Goal: Task Accomplishment & Management: Complete application form

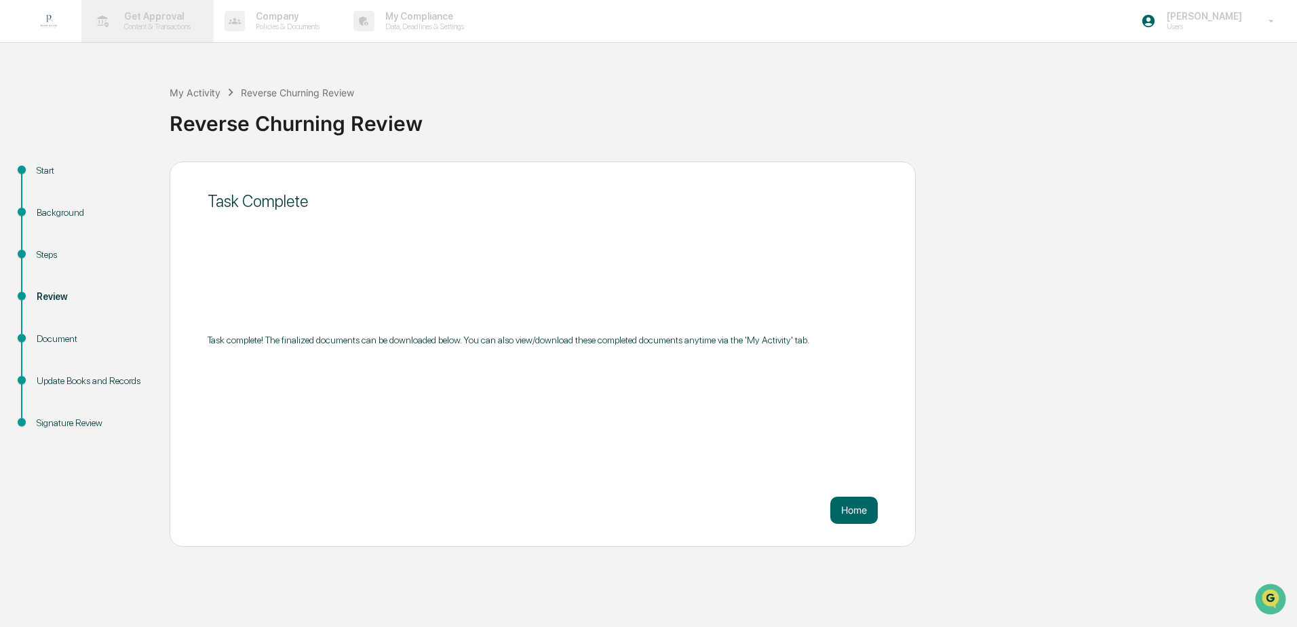
click at [155, 20] on p "Get Approval" at bounding box center [155, 16] width 84 height 11
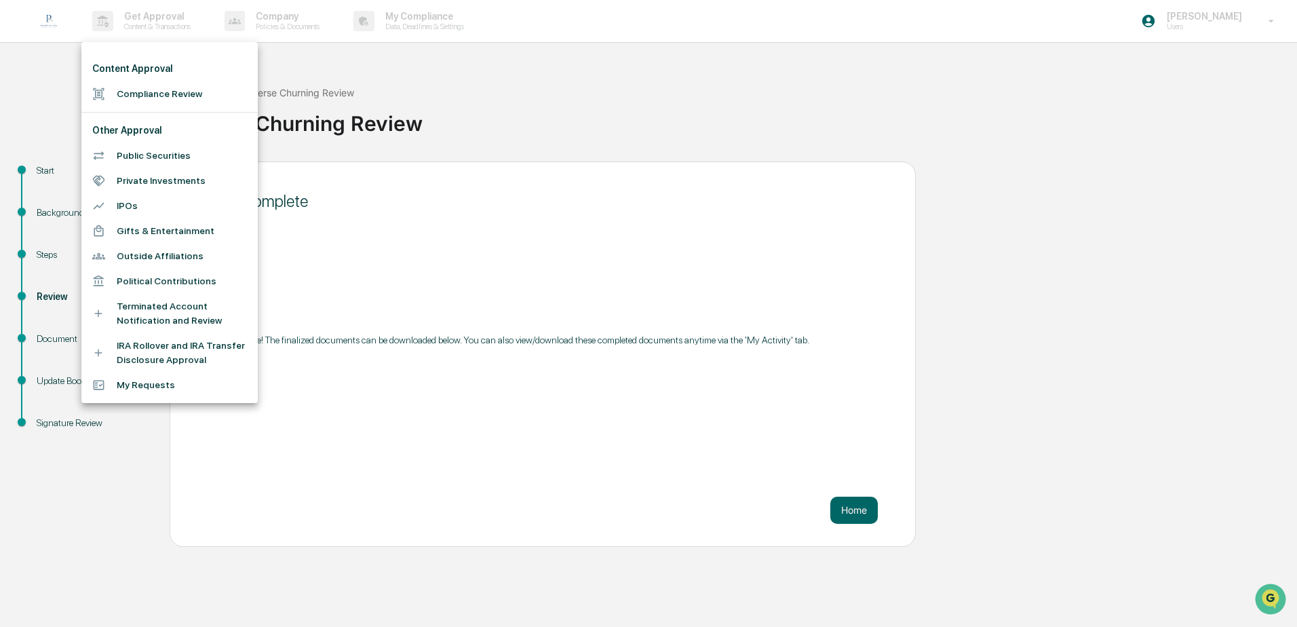
click at [505, 62] on div at bounding box center [648, 313] width 1297 height 627
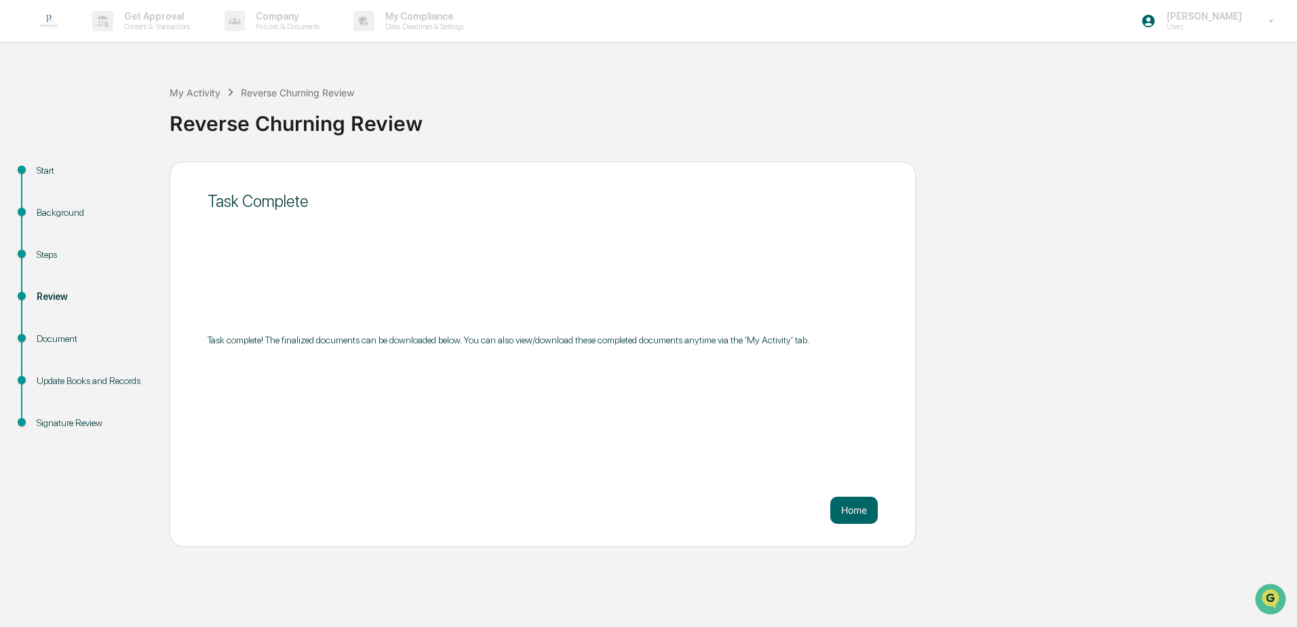
click at [103, 118] on div "My Activity Reverse Churning Review Reverse Churning Review Start Background St…" at bounding box center [648, 305] width 1297 height 482
click at [203, 92] on div "My Activity" at bounding box center [195, 93] width 51 height 12
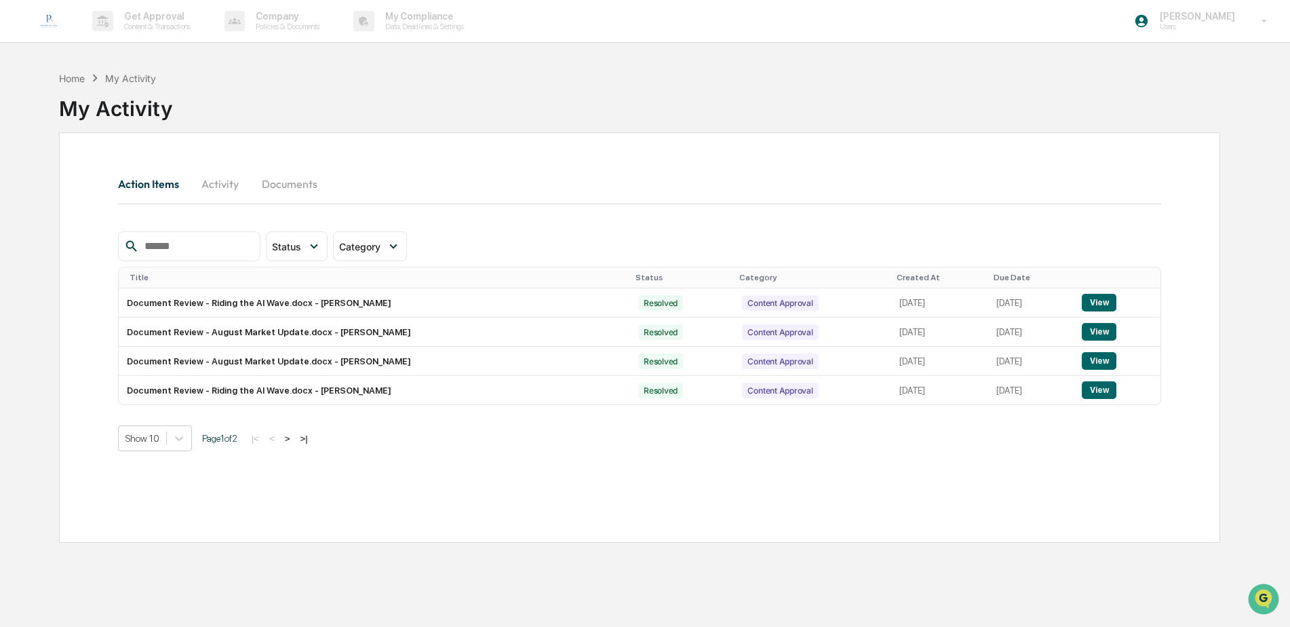
click at [294, 178] on button "Documents" at bounding box center [289, 184] width 77 height 33
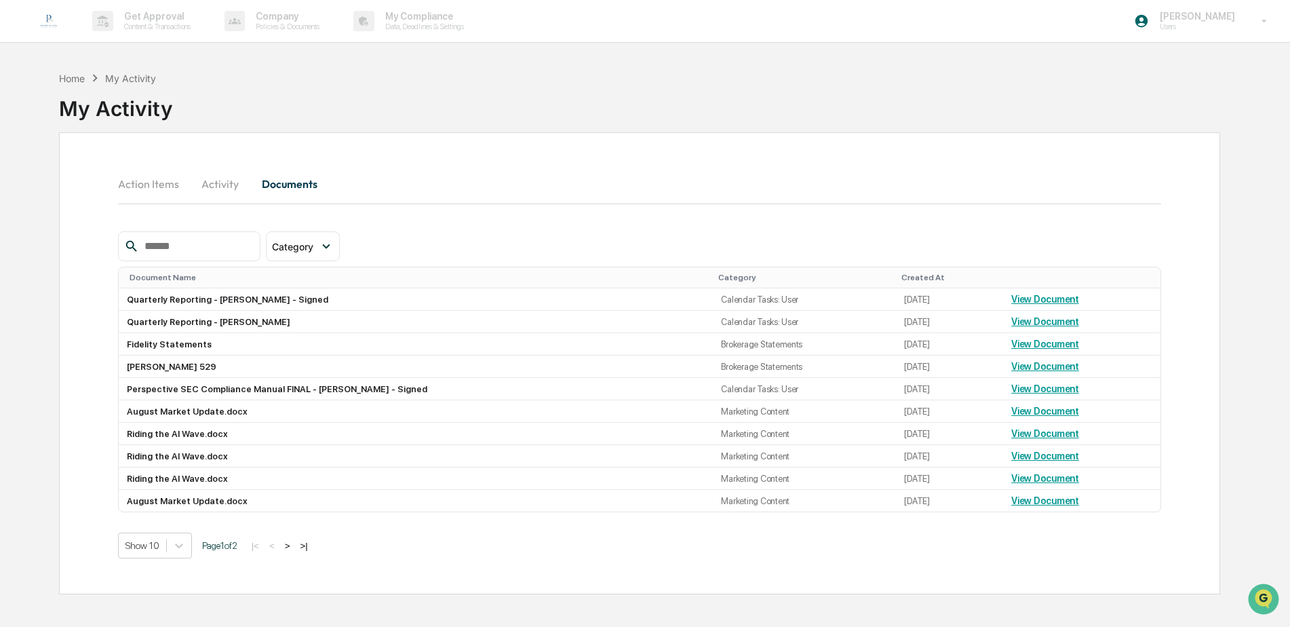
click at [214, 178] on button "Activity" at bounding box center [220, 184] width 61 height 33
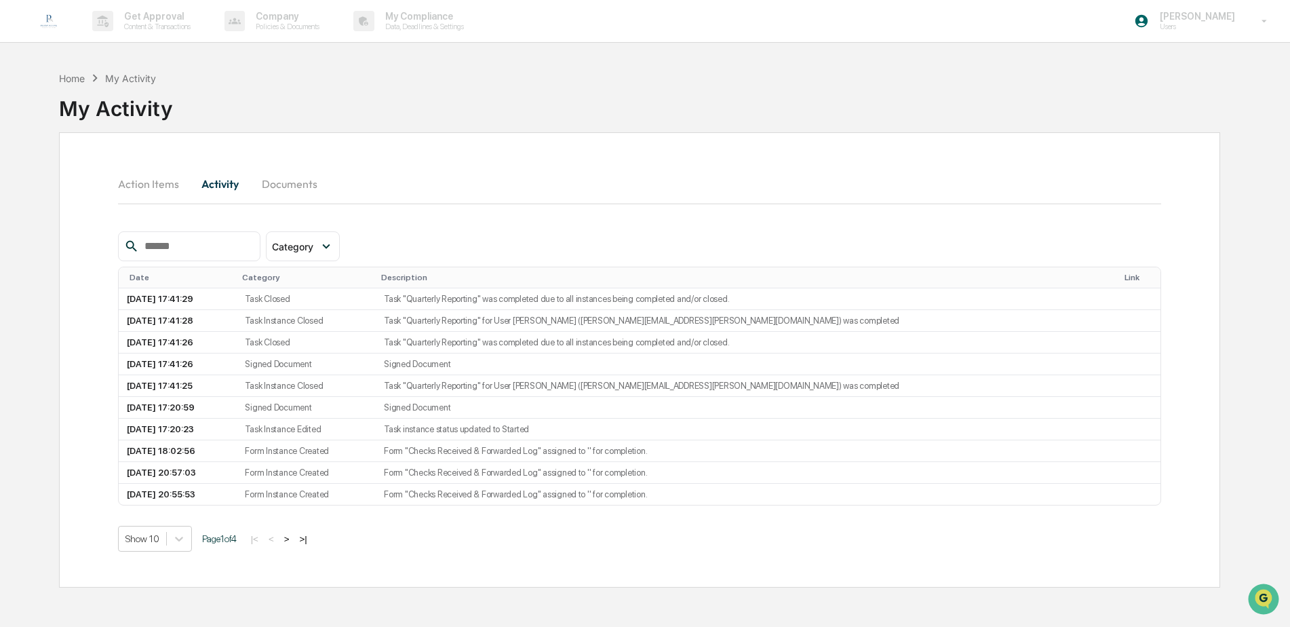
click at [151, 184] on button "Action Items" at bounding box center [154, 184] width 72 height 33
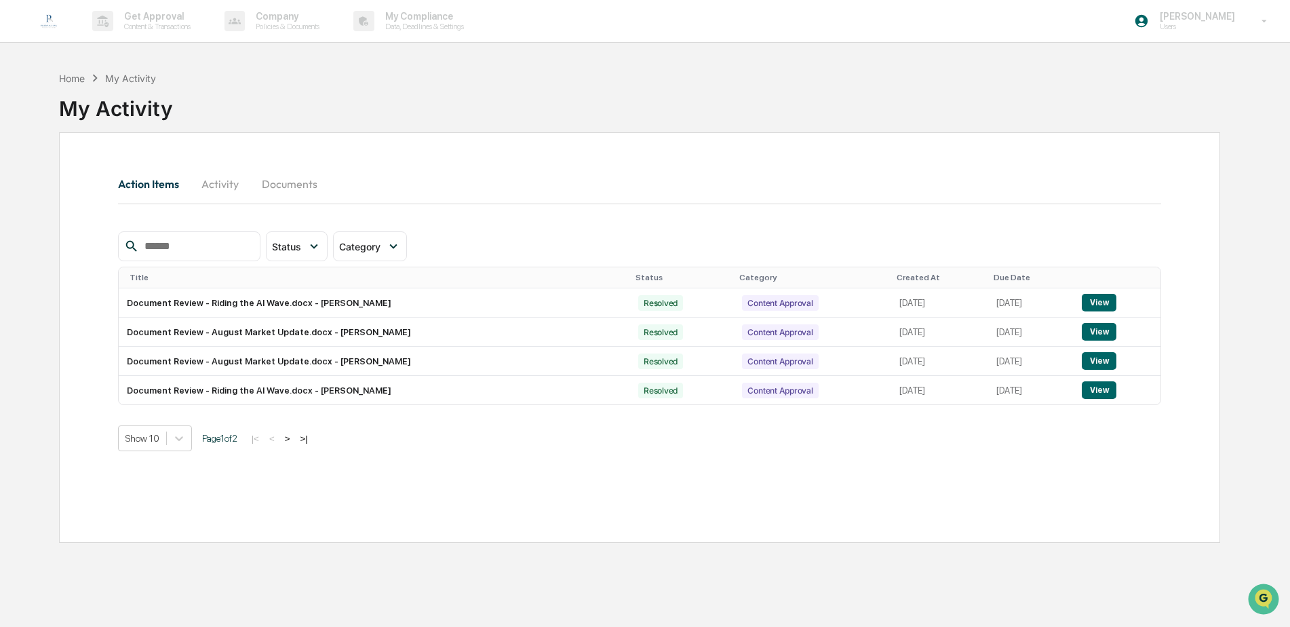
click at [214, 192] on button "Activity" at bounding box center [220, 184] width 61 height 33
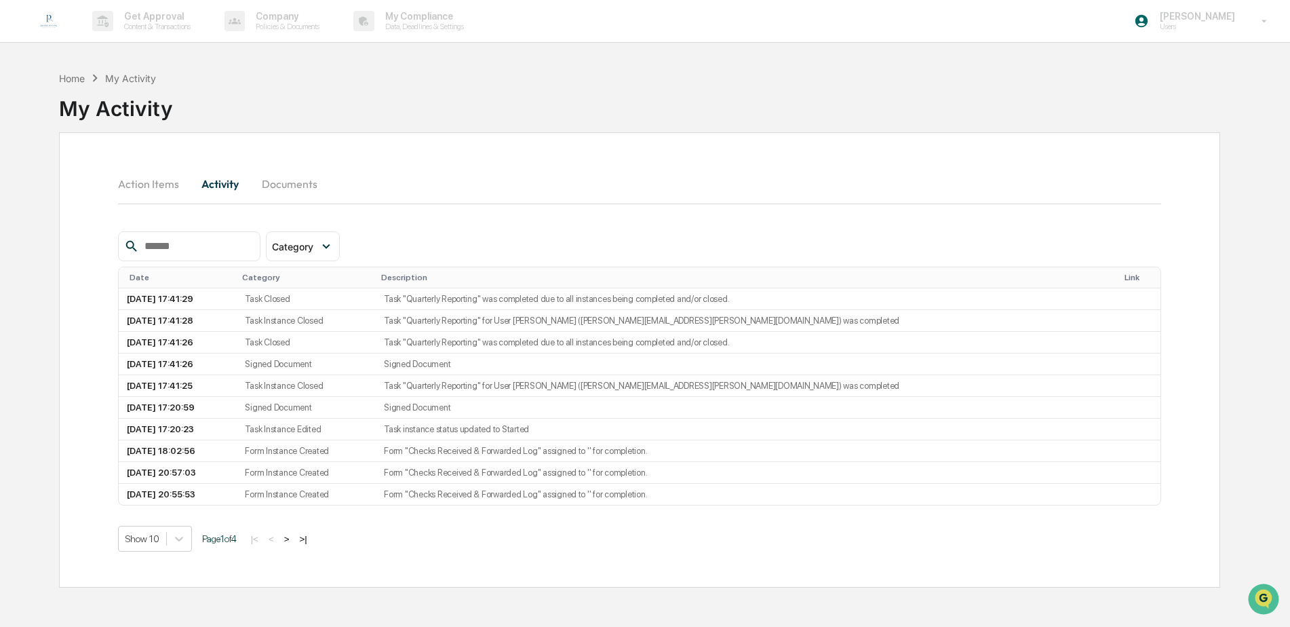
click at [271, 187] on button "Documents" at bounding box center [289, 184] width 77 height 33
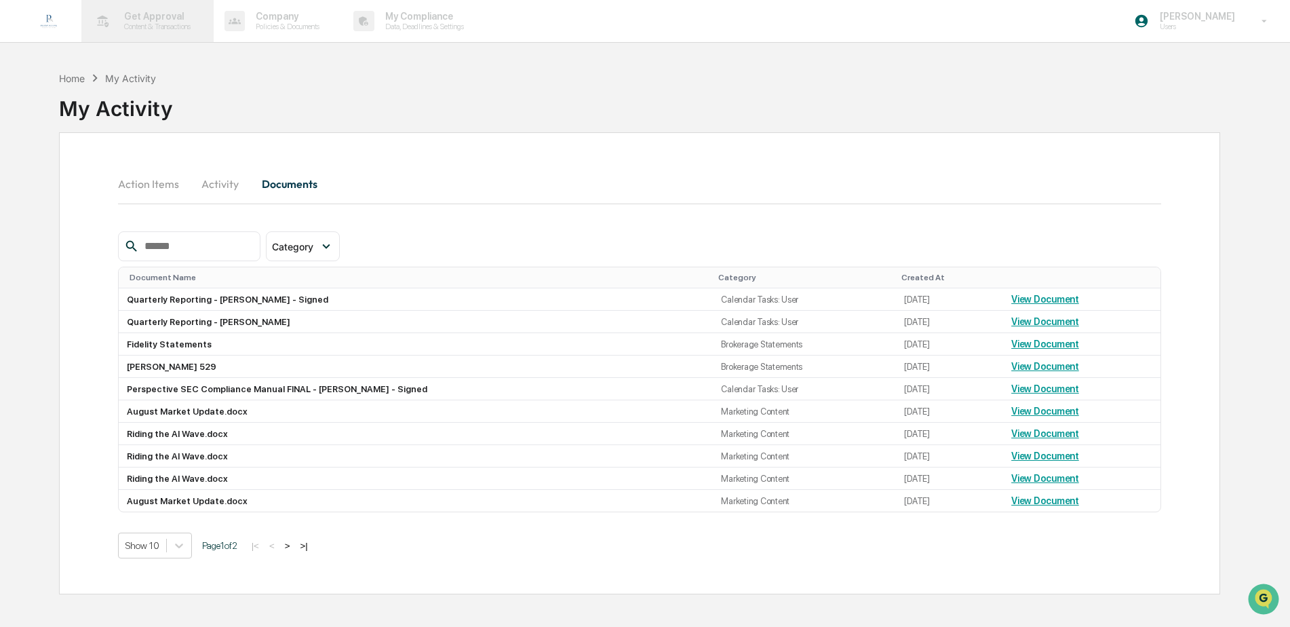
click at [132, 24] on p "Content & Transactions" at bounding box center [155, 26] width 84 height 9
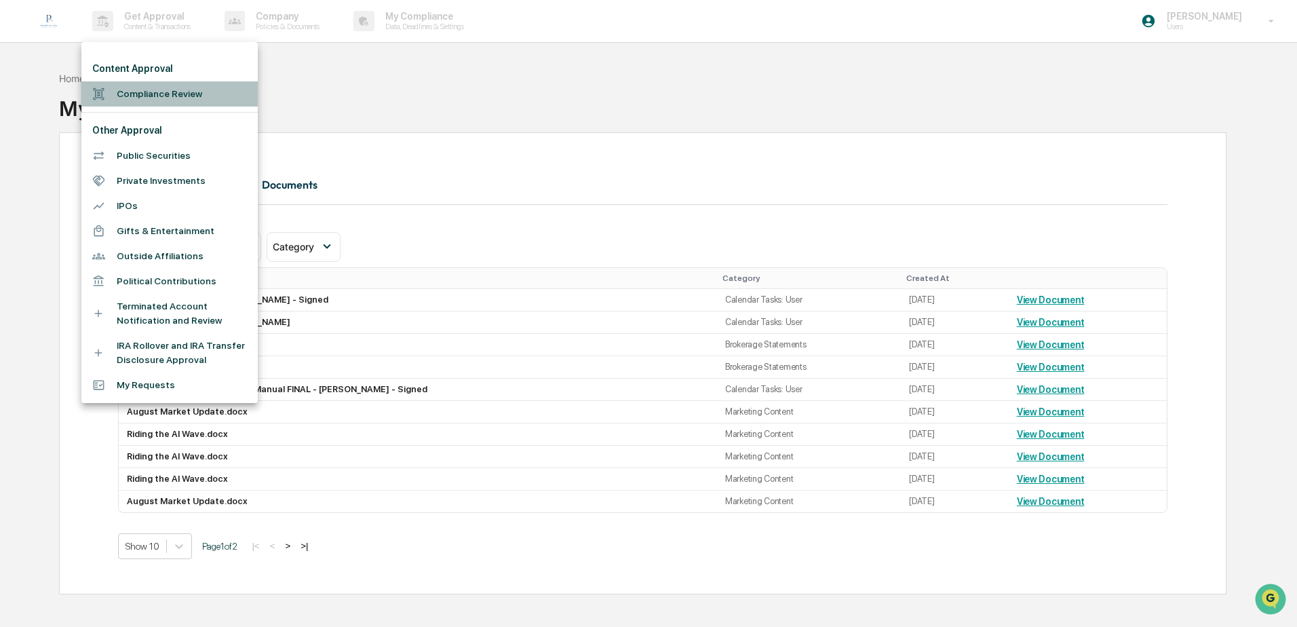
click at [159, 101] on li "Compliance Review" at bounding box center [169, 93] width 176 height 25
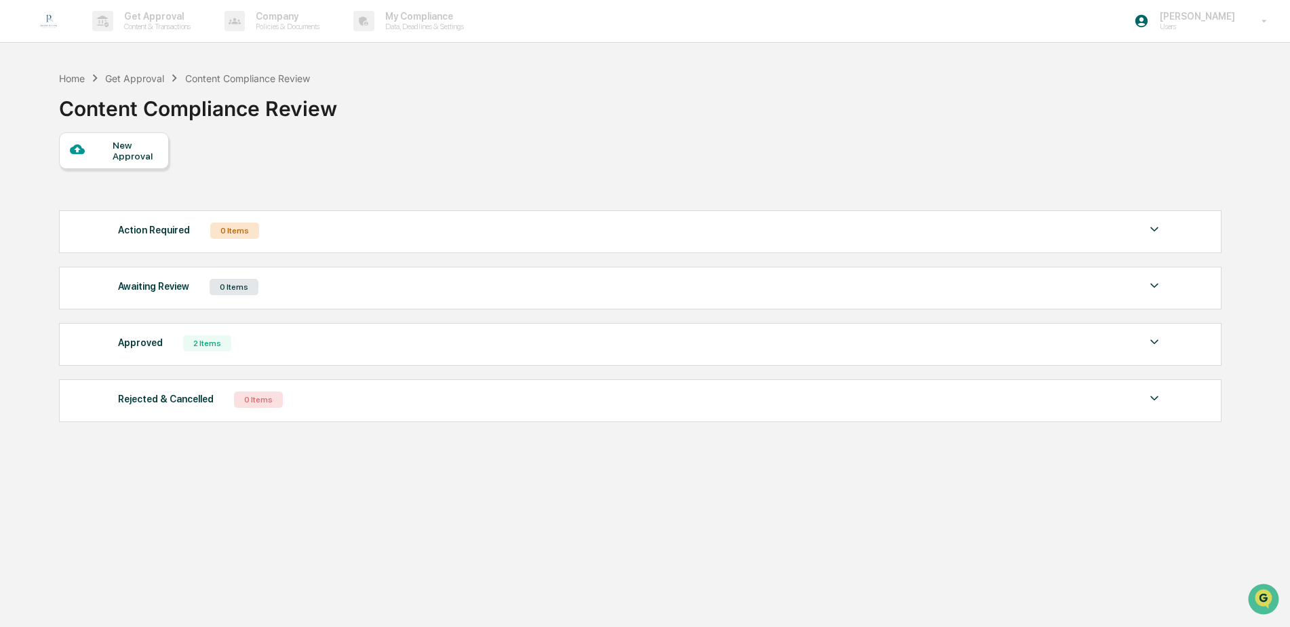
click at [139, 159] on div "New Approval" at bounding box center [135, 151] width 45 height 22
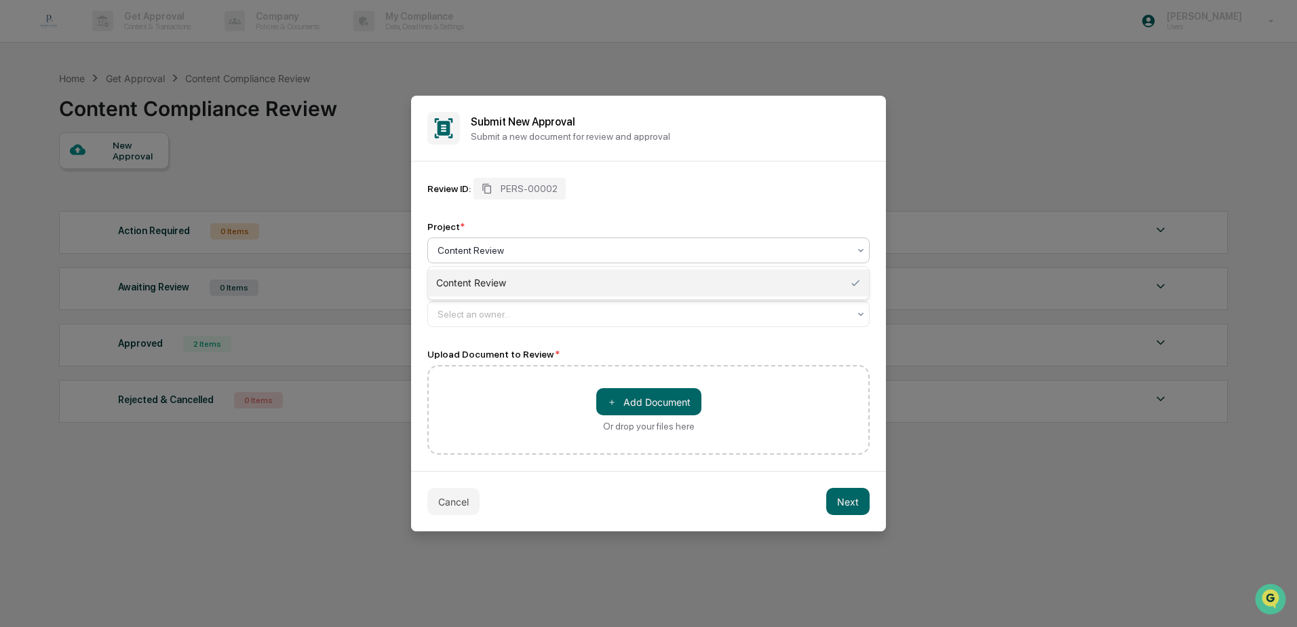
click at [514, 246] on div at bounding box center [642, 250] width 411 height 14
click at [511, 315] on div at bounding box center [642, 314] width 411 height 14
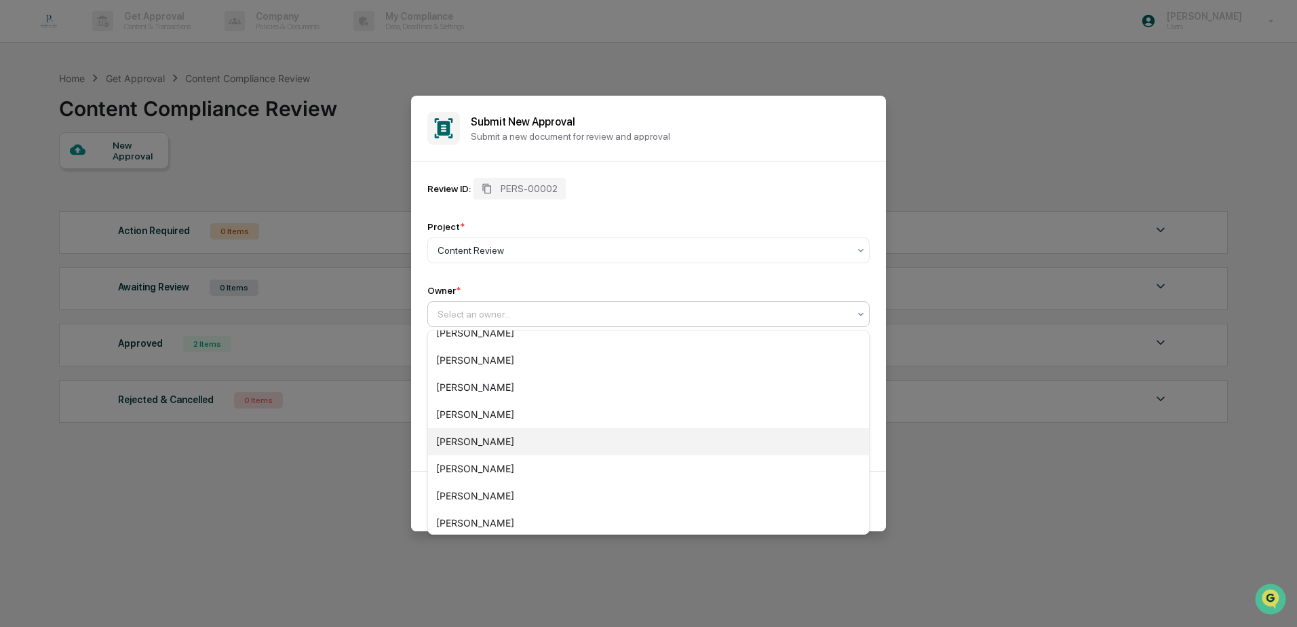
scroll to position [136, 0]
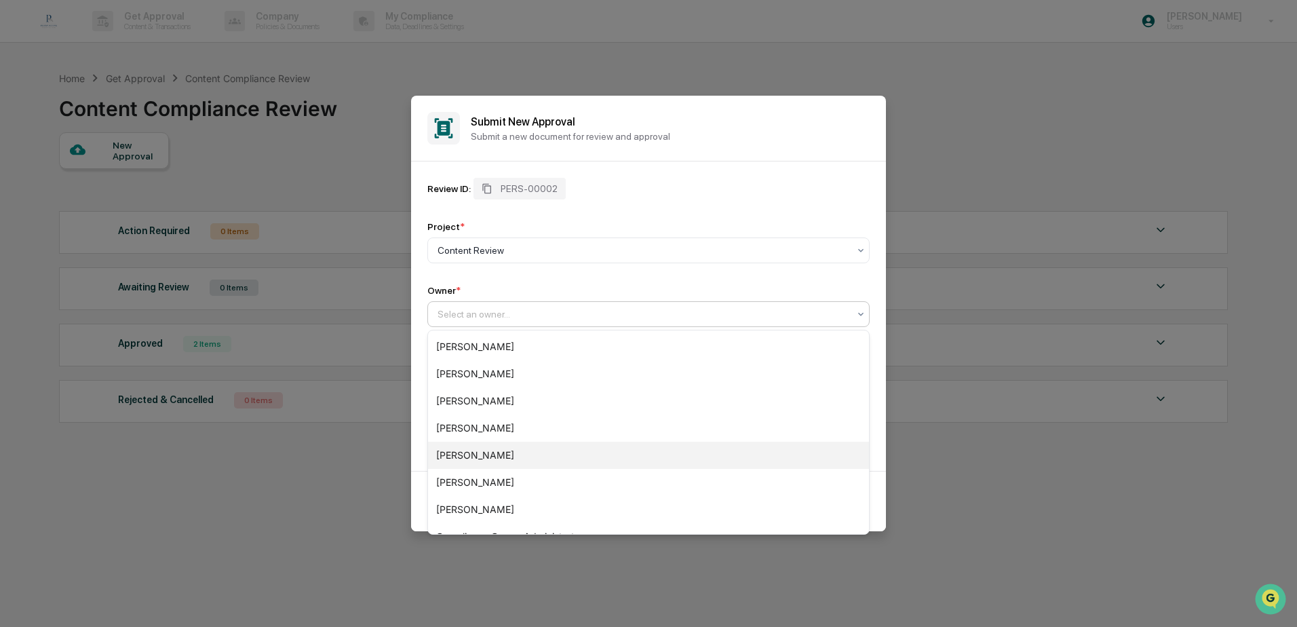
click at [484, 452] on div "[PERSON_NAME]" at bounding box center [648, 455] width 441 height 27
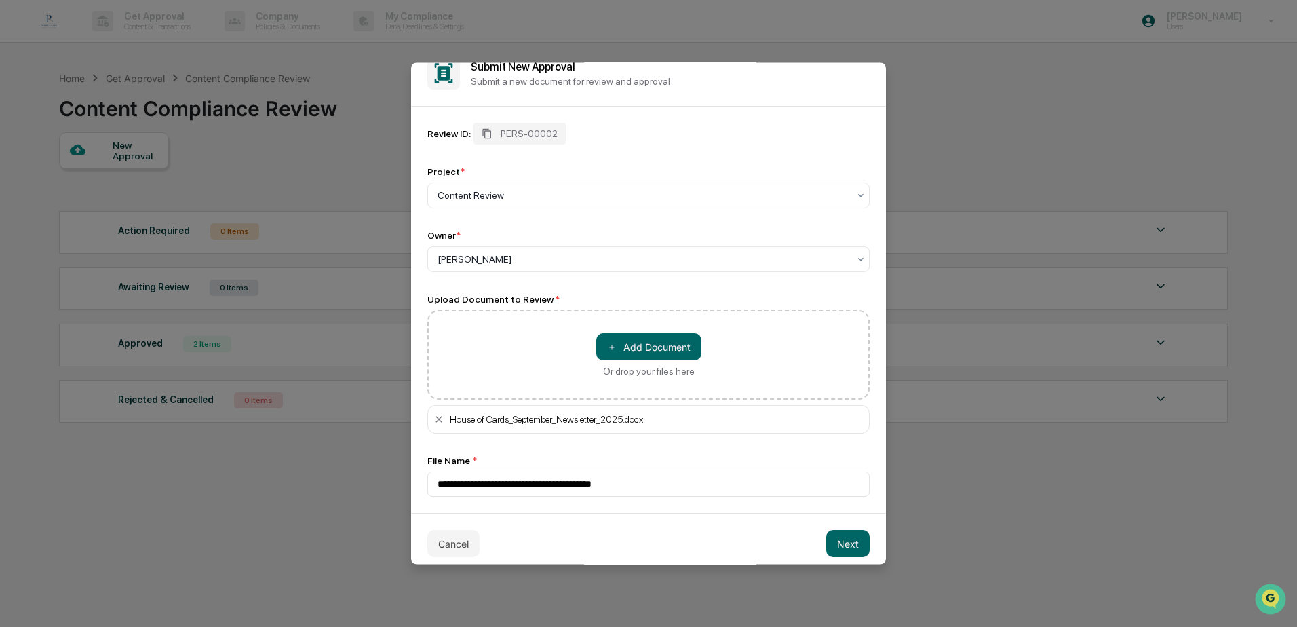
scroll to position [32, 0]
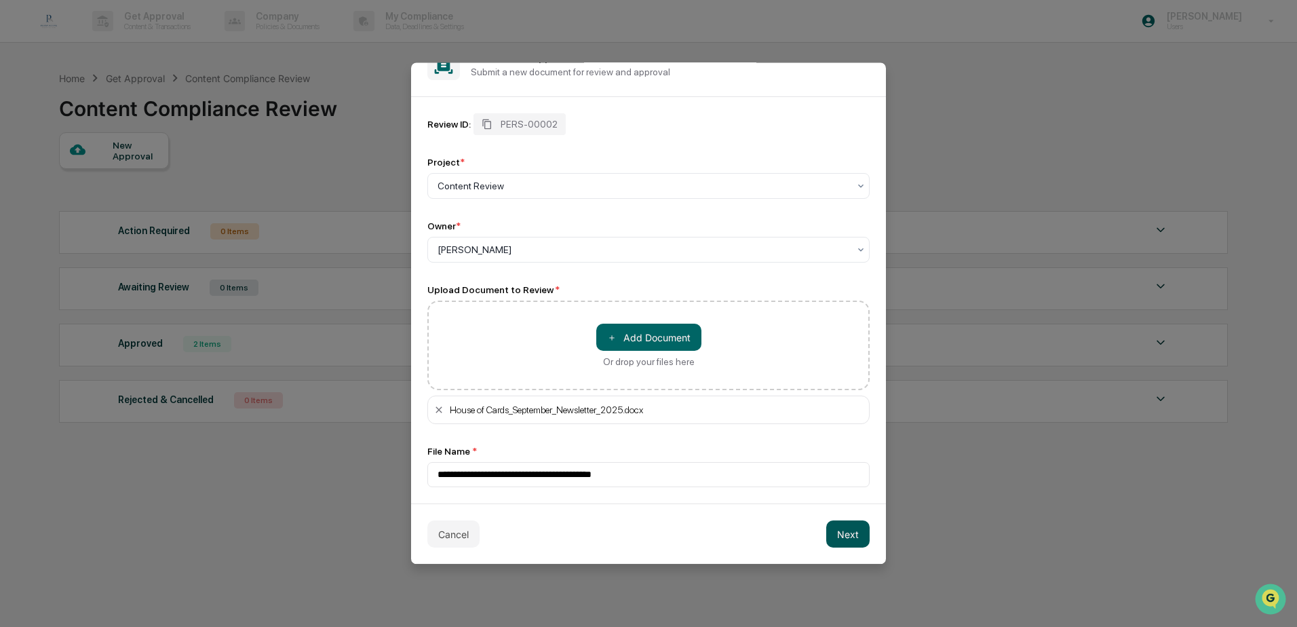
click at [852, 537] on button "Next" at bounding box center [847, 533] width 43 height 27
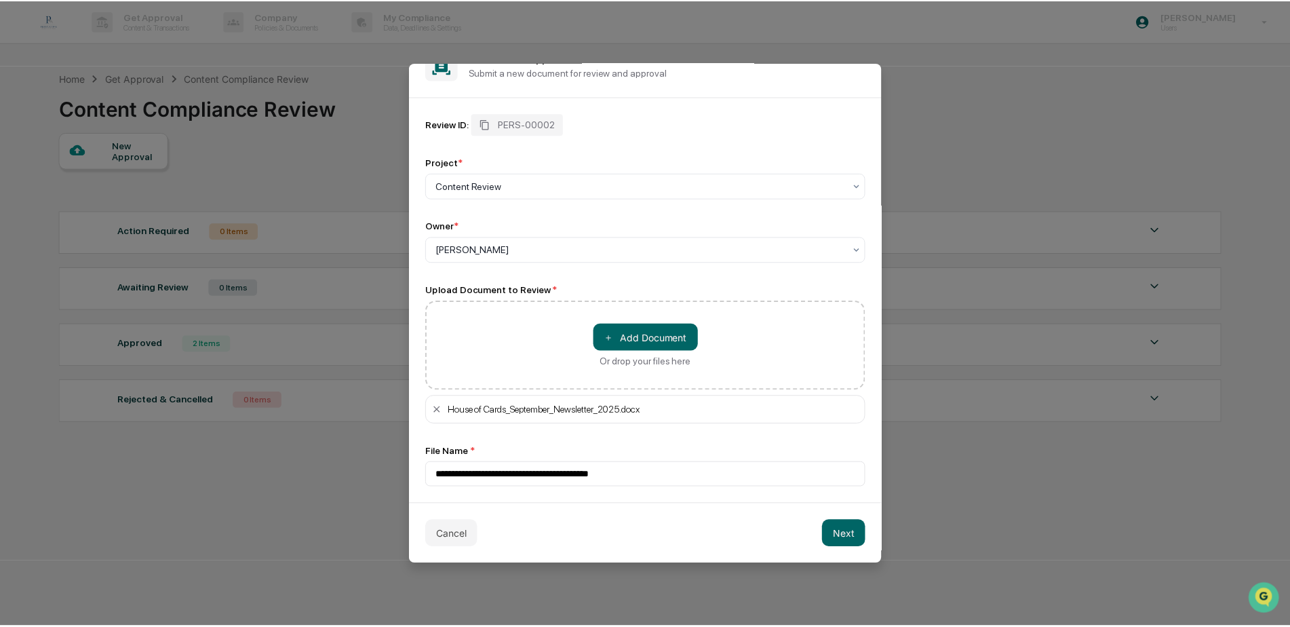
scroll to position [0, 0]
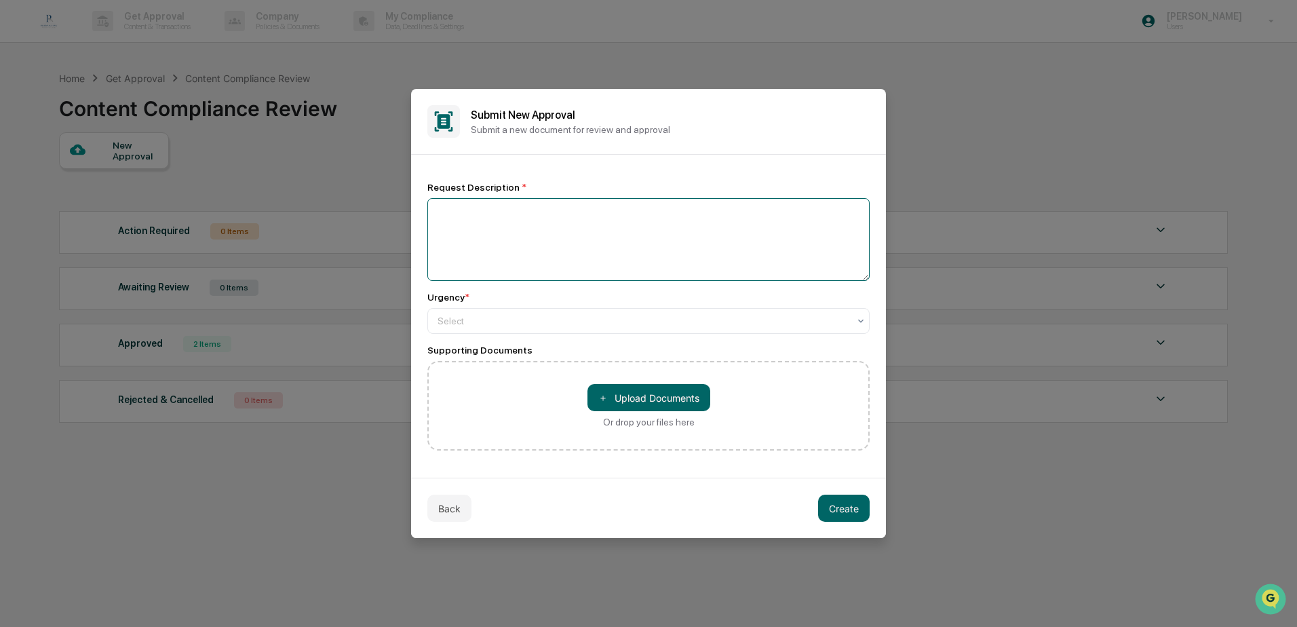
click at [497, 226] on textarea at bounding box center [648, 239] width 442 height 83
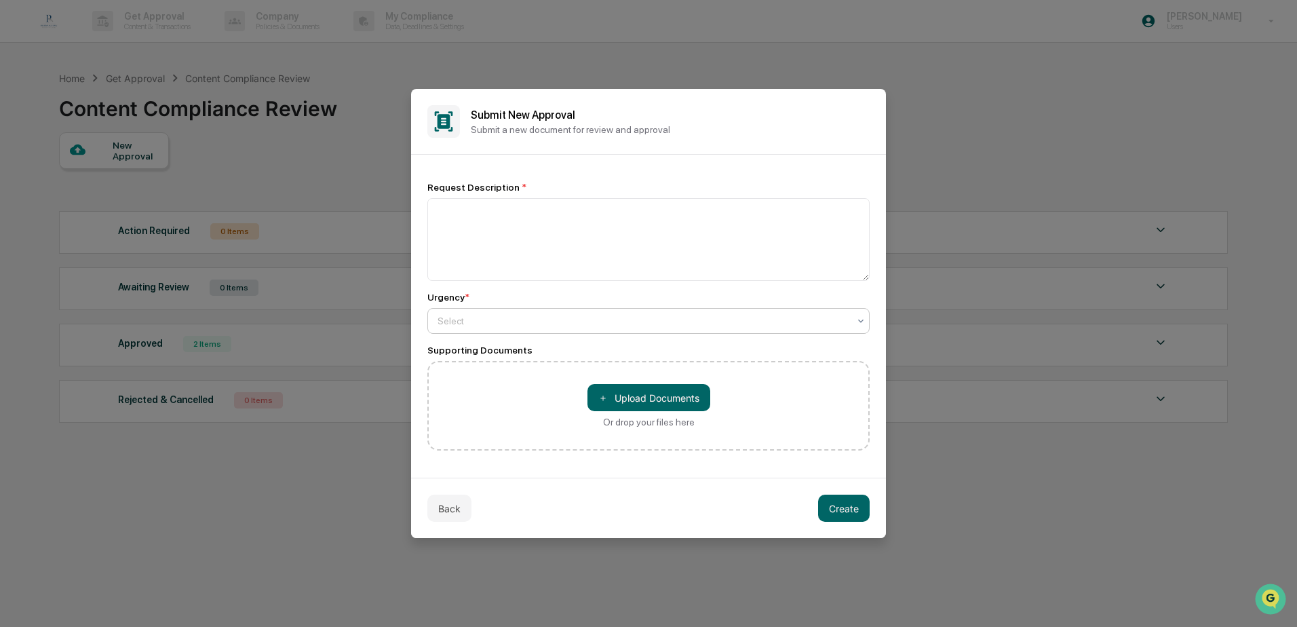
click at [507, 319] on div at bounding box center [642, 321] width 411 height 14
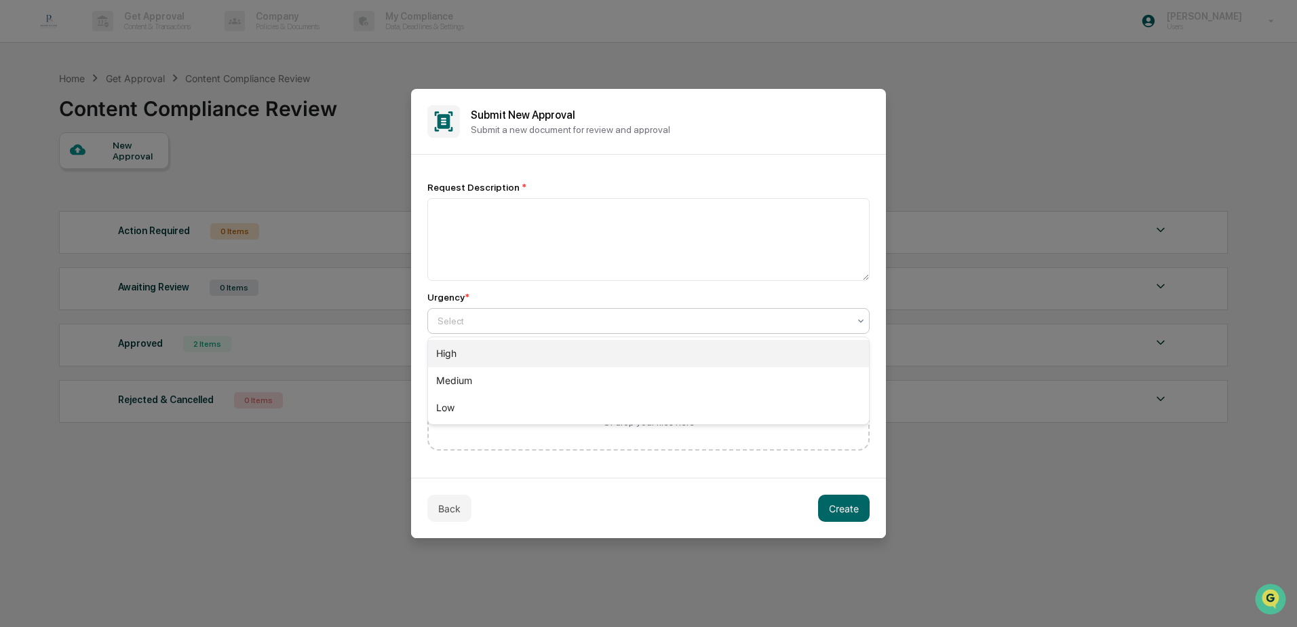
click at [494, 353] on div "High" at bounding box center [648, 353] width 441 height 27
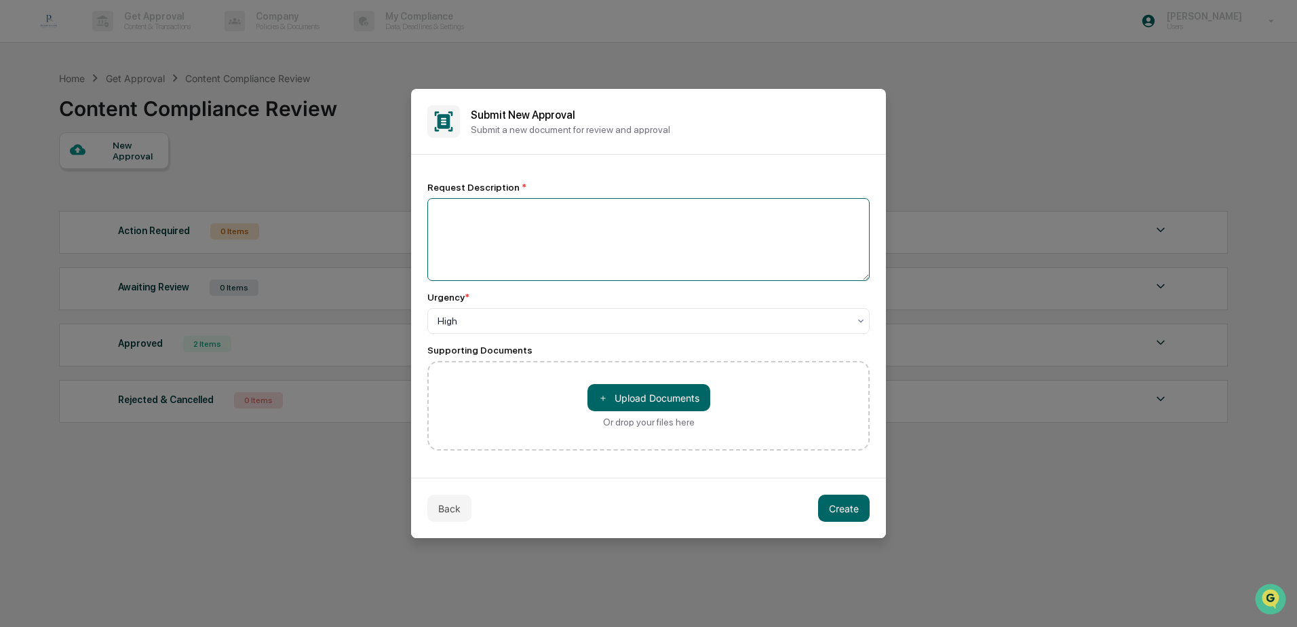
click at [487, 235] on textarea at bounding box center [648, 239] width 442 height 83
type textarea "**********"
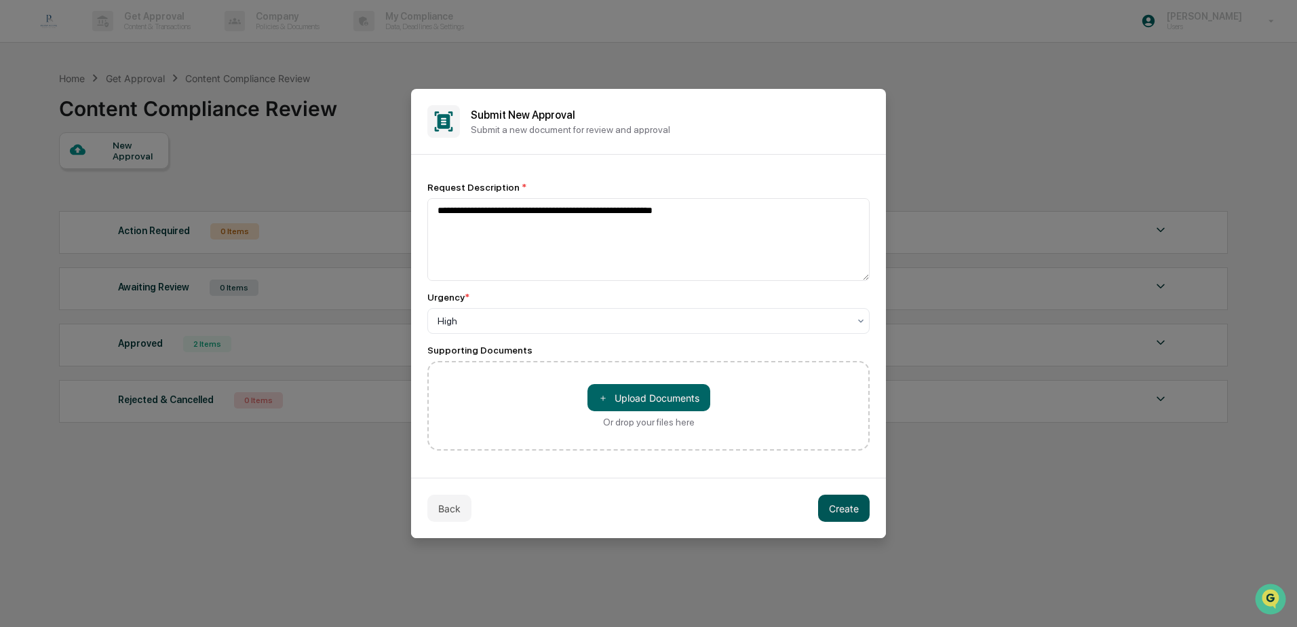
click at [863, 513] on button "Create" at bounding box center [844, 507] width 52 height 27
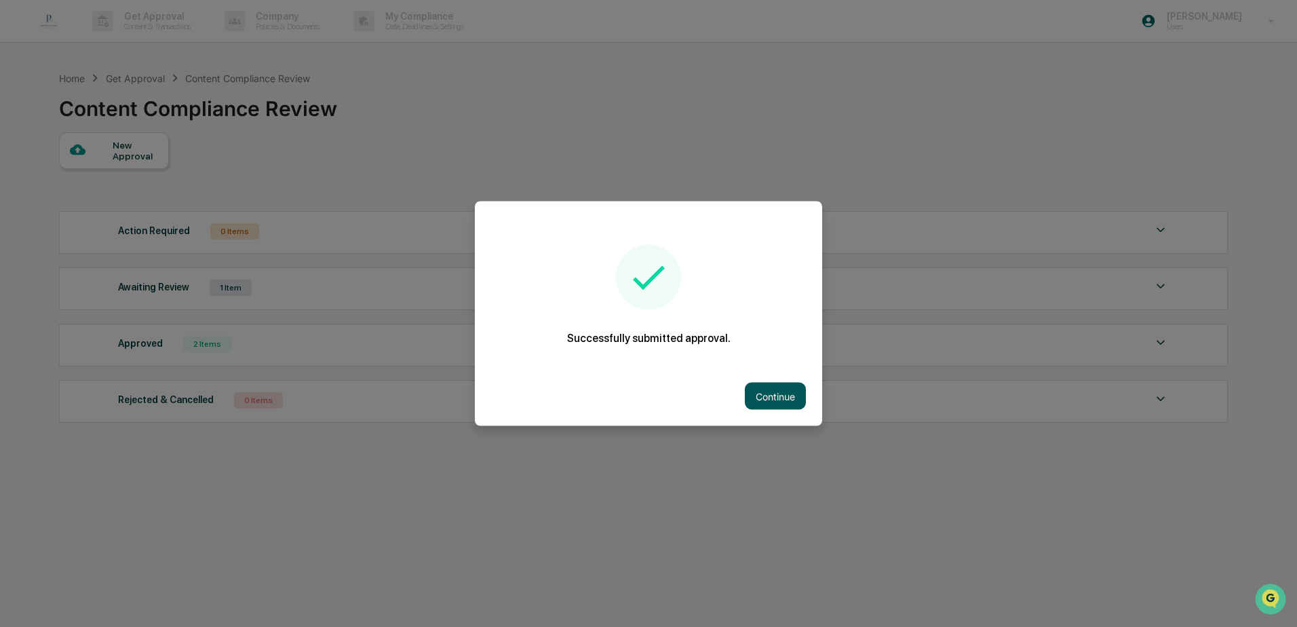
click at [775, 386] on button "Continue" at bounding box center [775, 396] width 61 height 27
